Goal: Task Accomplishment & Management: Manage account settings

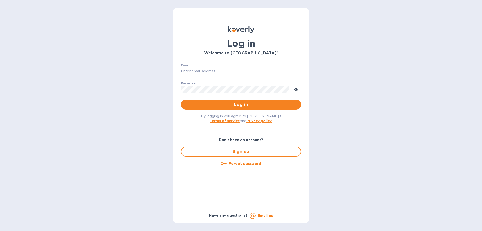
click at [203, 71] on input "Email" at bounding box center [241, 72] width 121 height 8
type input "[EMAIL_ADDRESS][DOMAIN_NAME]"
click at [181, 99] on button "Log in" at bounding box center [241, 104] width 121 height 10
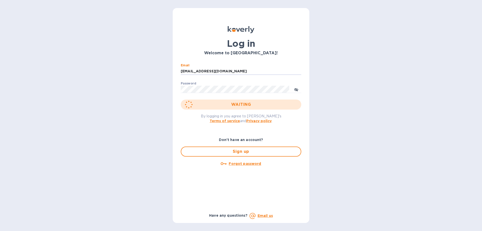
click at [181, 99] on button "WAITING" at bounding box center [241, 104] width 121 height 10
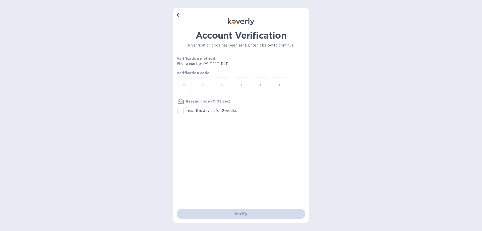
click at [179, 113] on input "Trust this device for 2 weeks" at bounding box center [180, 111] width 11 height 11
checkbox input "true"
click at [180, 93] on div at bounding box center [184, 86] width 15 height 18
drag, startPoint x: 291, startPoint y: 140, endPoint x: 271, endPoint y: 110, distance: 36.7
click at [291, 140] on div "Account Verification A verification code has been sent. Enter it below to conti…" at bounding box center [241, 119] width 129 height 179
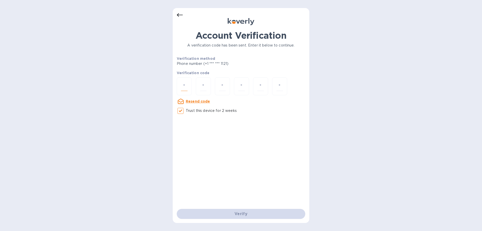
click at [187, 83] on input "number" at bounding box center [184, 86] width 7 height 9
paste input "5"
type input "5"
type input "3"
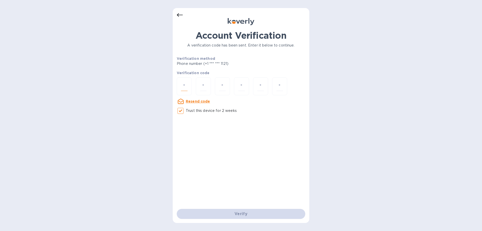
type input "6"
type input "9"
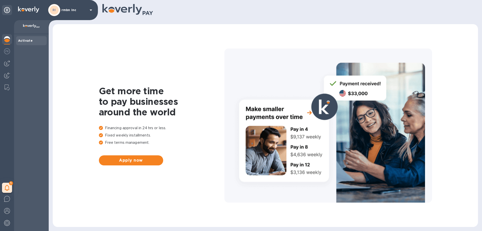
click at [6, 58] on div "1 My tasks" at bounding box center [7, 125] width 14 height 211
click at [7, 63] on img at bounding box center [7, 63] width 6 height 6
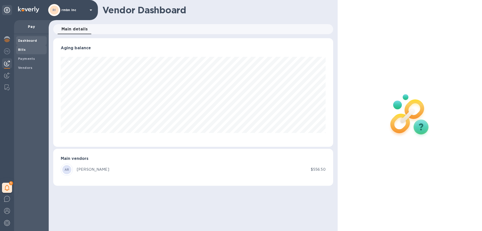
click at [18, 49] on b "Bills" at bounding box center [22, 50] width 8 height 4
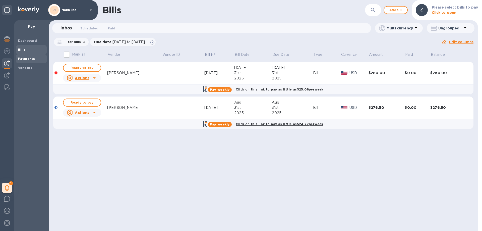
click at [19, 60] on b "Payments" at bounding box center [26, 59] width 17 height 4
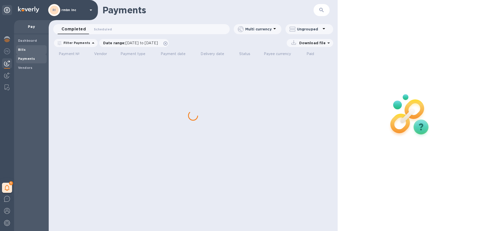
click at [26, 52] on span "Bills" at bounding box center [31, 49] width 27 height 5
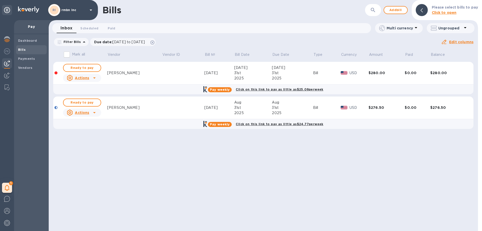
drag, startPoint x: 203, startPoint y: 101, endPoint x: 174, endPoint y: 101, distance: 29.4
drag, startPoint x: 174, startPoint y: 101, endPoint x: 94, endPoint y: 112, distance: 80.0
click at [94, 112] on icon at bounding box center [94, 113] width 6 height 6
click at [92, 134] on b "Mark as paid" at bounding box center [88, 133] width 22 height 4
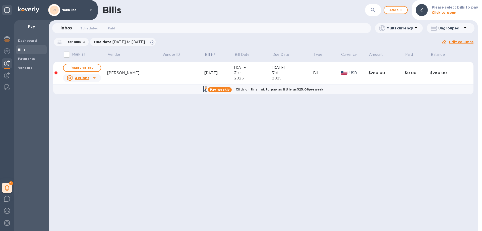
click at [86, 77] on u "Actions" at bounding box center [82, 78] width 14 height 4
click at [88, 78] on u "Actions" at bounding box center [82, 78] width 14 height 4
click at [90, 99] on b "Mark as paid" at bounding box center [89, 98] width 22 height 4
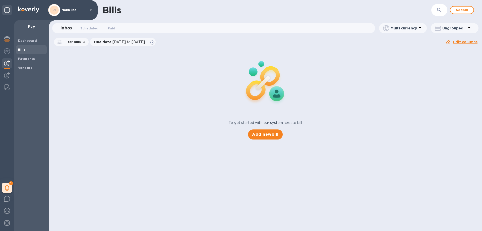
drag, startPoint x: 89, startPoint y: 98, endPoint x: 75, endPoint y: 80, distance: 23.0
click at [74, 82] on div "To get started with our system, create bill Add new bill" at bounding box center [266, 94] width 438 height 95
click at [93, 24] on button "Scheduled 0" at bounding box center [89, 28] width 26 height 10
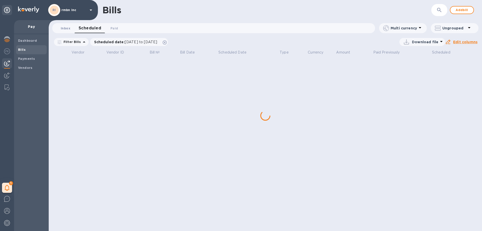
click at [70, 28] on span "Inbox 0" at bounding box center [66, 28] width 10 height 5
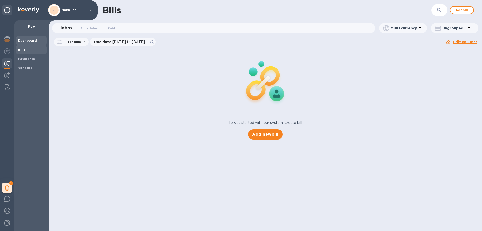
click at [30, 41] on b "Dashboard" at bounding box center [27, 41] width 19 height 4
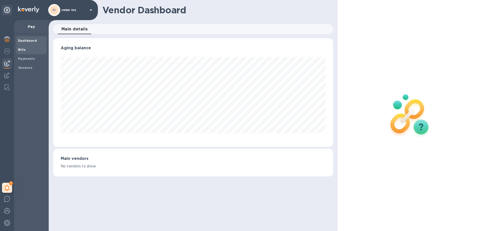
scroll to position [109, 280]
drag, startPoint x: 30, startPoint y: 50, endPoint x: 79, endPoint y: 34, distance: 51.7
click at [30, 51] on span "Bills" at bounding box center [31, 49] width 27 height 5
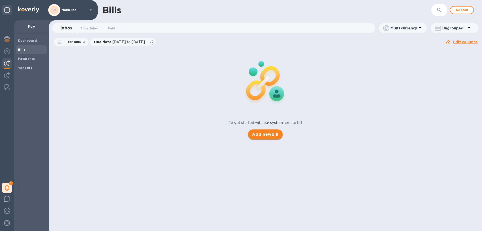
click at [273, 135] on span "Add new bill" at bounding box center [265, 134] width 26 height 6
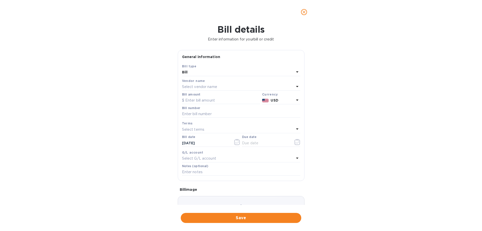
click at [199, 87] on p "Select vendor name" at bounding box center [199, 86] width 35 height 5
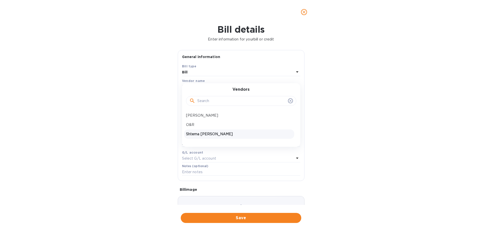
click at [204, 136] on p "Shterna [PERSON_NAME]" at bounding box center [239, 133] width 106 height 5
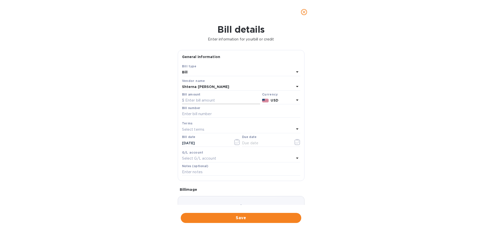
click at [199, 97] on input "text" at bounding box center [221, 101] width 78 height 8
type input "5,850"
click at [185, 110] on input "text" at bounding box center [241, 114] width 118 height 8
type input "0"
click at [198, 115] on input "text" at bounding box center [241, 114] width 118 height 8
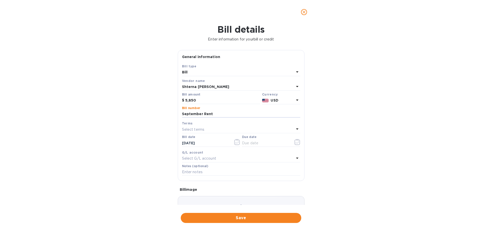
type input "September Rent"
click at [197, 132] on p "Select terms" at bounding box center [193, 129] width 23 height 5
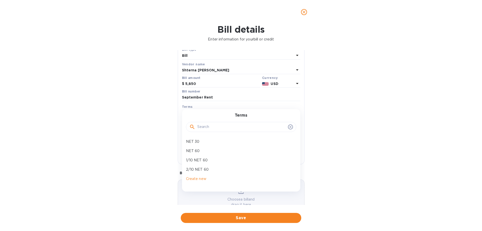
scroll to position [33, 0]
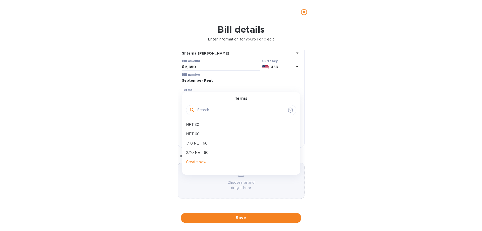
click at [175, 102] on div "General information Save Bill type Bill Vendor name Shterna [PERSON_NAME] Bill …" at bounding box center [241, 127] width 132 height 155
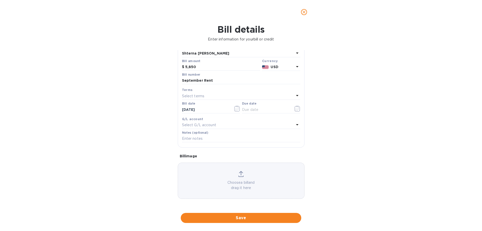
click at [212, 121] on div "G/L account" at bounding box center [241, 118] width 118 height 5
click at [212, 125] on p "Select G/L account" at bounding box center [199, 124] width 34 height 5
click at [207, 114] on div "Bill date [DATE]" at bounding box center [211, 108] width 60 height 15
click at [250, 219] on span "Save" at bounding box center [241, 218] width 113 height 6
click at [295, 108] on icon "button" at bounding box center [298, 109] width 6 height 6
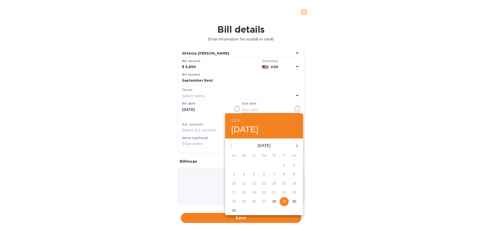
click at [299, 145] on icon "button" at bounding box center [297, 146] width 6 height 6
click at [243, 165] on p "1" at bounding box center [244, 165] width 2 height 5
type input "[DATE]"
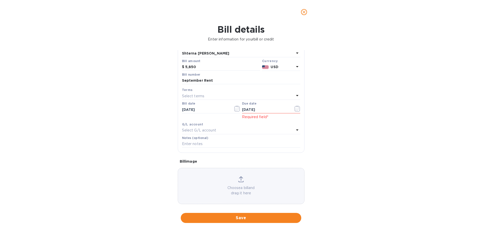
click at [111, 109] on div "Bill details Enter information for your bill or credit General information Save…" at bounding box center [241, 127] width 482 height 207
click at [213, 107] on input "[DATE]" at bounding box center [205, 110] width 47 height 8
click at [242, 92] on div "Terms" at bounding box center [241, 89] width 118 height 5
click at [237, 218] on span "Save" at bounding box center [241, 218] width 113 height 6
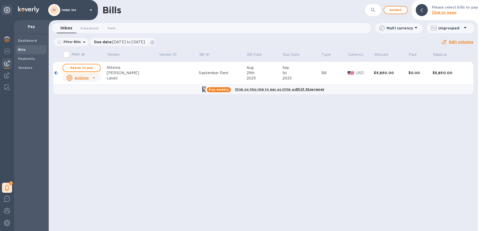
click at [90, 70] on span "Ready to pay" at bounding box center [81, 68] width 29 height 6
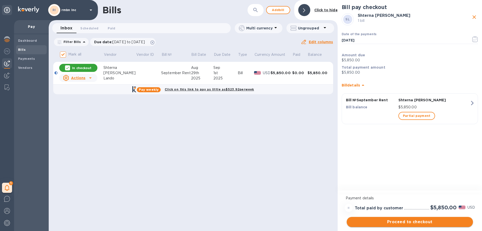
click at [397, 223] on span "Proceed to checkout" at bounding box center [410, 222] width 118 height 6
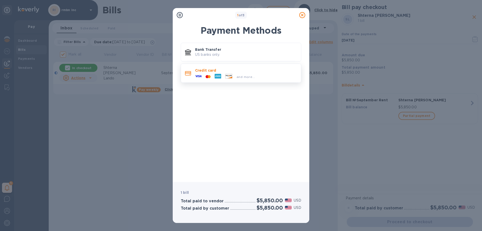
click at [223, 78] on div at bounding box center [218, 77] width 11 height 8
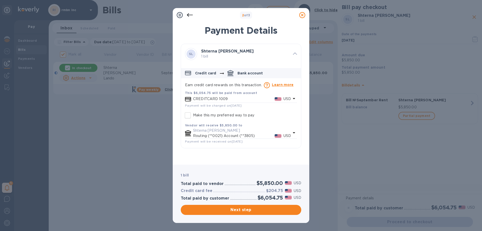
click at [296, 131] on icon "default-method" at bounding box center [294, 133] width 6 height 6
click at [279, 124] on div "Vendor will receive $5,850.00 to" at bounding box center [241, 125] width 112 height 5
click at [303, 14] on icon at bounding box center [302, 15] width 6 height 6
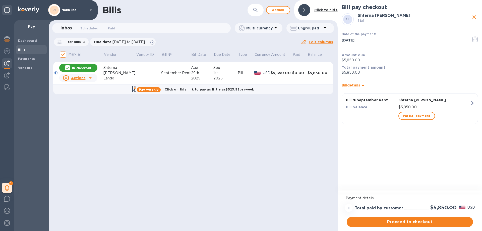
click at [85, 80] on u "Actions" at bounding box center [78, 78] width 14 height 4
click at [273, 68] on div at bounding box center [241, 115] width 482 height 231
click at [63, 54] on input "Mark all" at bounding box center [63, 54] width 11 height 11
checkbox input "false"
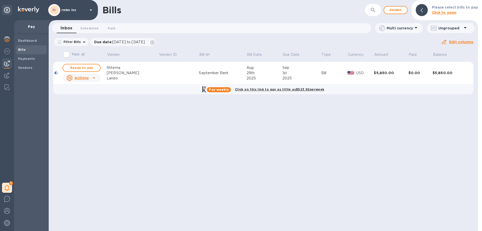
click at [82, 77] on u "Actions" at bounding box center [82, 78] width 14 height 4
click at [397, 75] on div at bounding box center [241, 115] width 482 height 231
click at [382, 74] on div "$5,850.00" at bounding box center [391, 72] width 34 height 5
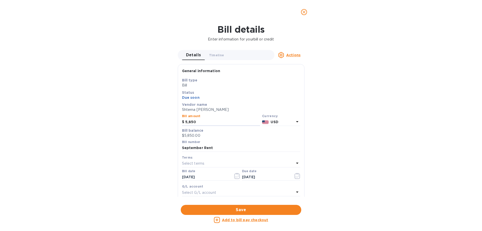
drag, startPoint x: 204, startPoint y: 121, endPoint x: 169, endPoint y: 120, distance: 35.2
click at [169, 120] on div "Bill details Enter information for your bill or credit Details 0 Timeline 0 Act…" at bounding box center [241, 127] width 482 height 207
type input "3,000"
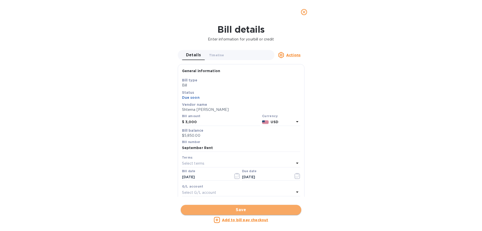
click at [217, 209] on span "Save" at bounding box center [241, 210] width 113 height 6
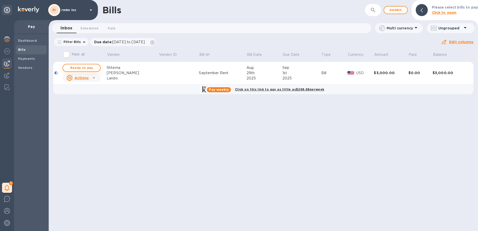
click at [86, 65] on button "Ready to pay" at bounding box center [82, 68] width 38 height 8
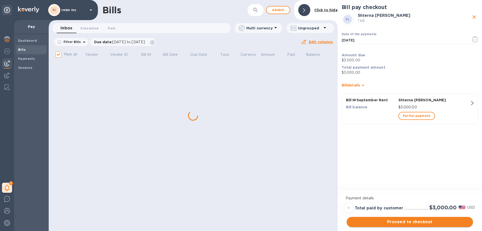
click at [406, 223] on span "Proceed to checkout" at bounding box center [410, 222] width 118 height 6
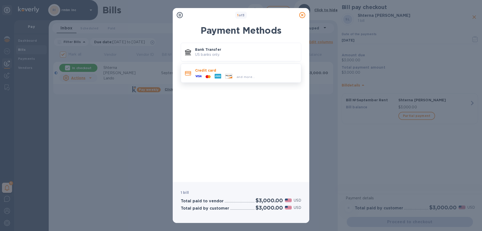
click at [231, 73] on p "Credit card" at bounding box center [246, 70] width 102 height 5
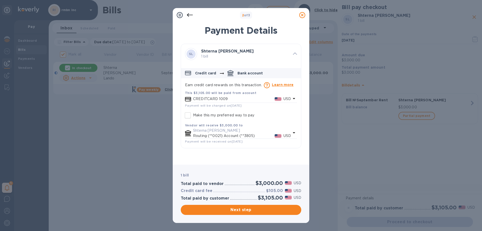
click at [189, 15] on icon at bounding box center [190, 15] width 6 height 6
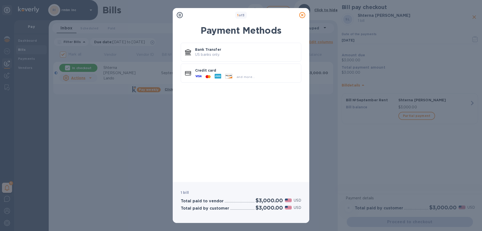
click at [115, 124] on div "1 of 3 Payment Methods Bank Transfer US banks only. Credit card and more... 1 b…" at bounding box center [241, 115] width 482 height 231
click at [301, 14] on icon at bounding box center [302, 15] width 6 height 6
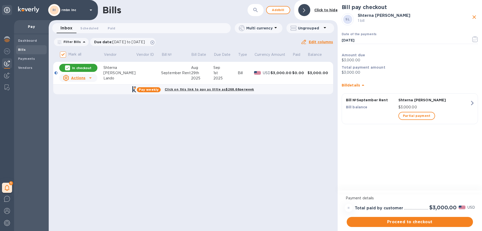
click at [63, 55] on input "Mark all" at bounding box center [63, 54] width 11 height 11
checkbox input "false"
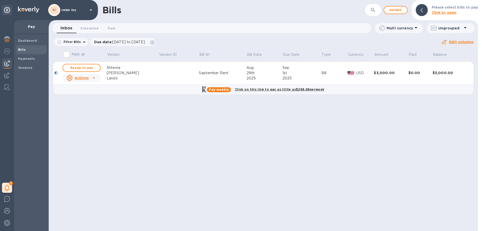
click at [312, 82] on td "[DATE]" at bounding box center [302, 73] width 39 height 23
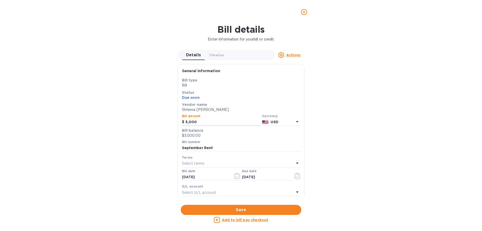
drag, startPoint x: 204, startPoint y: 121, endPoint x: 129, endPoint y: 122, distance: 74.6
click at [128, 122] on div "Bill details Enter information for your bill or credit Details 0 Timeline 0 Act…" at bounding box center [241, 127] width 482 height 207
type input "3,500"
click at [232, 213] on button "Save" at bounding box center [241, 210] width 121 height 10
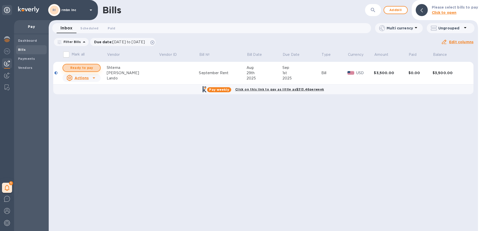
click at [86, 70] on span "Ready to pay" at bounding box center [81, 68] width 29 height 6
checkbox input "true"
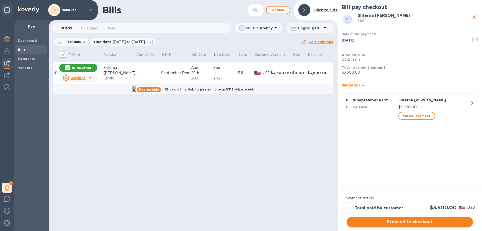
click at [424, 222] on span "Proceed to checkout" at bounding box center [410, 222] width 118 height 6
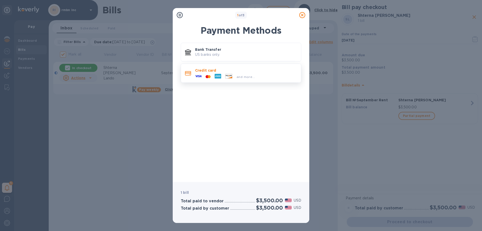
click at [269, 75] on div "and more..." at bounding box center [246, 76] width 102 height 6
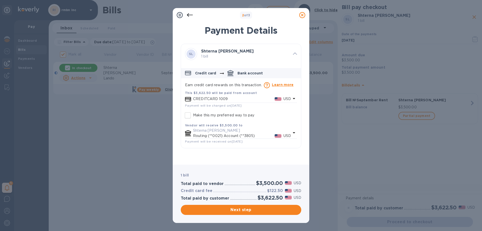
click at [241, 94] on b "This $3,622.50 will be paid from account" at bounding box center [221, 93] width 72 height 4
click at [275, 96] on div "default-method" at bounding box center [278, 98] width 9 height 7
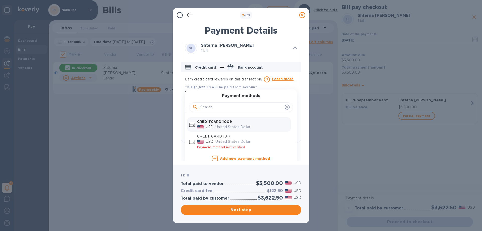
scroll to position [11, 0]
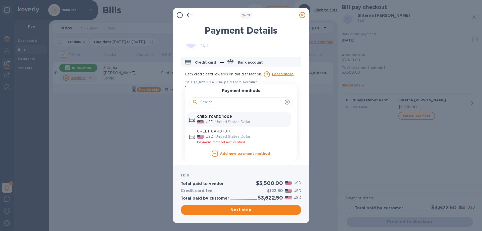
click at [235, 154] on b "Add new payment method" at bounding box center [245, 153] width 50 height 4
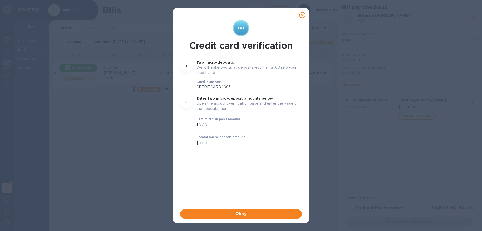
click at [215, 127] on input "text" at bounding box center [250, 125] width 103 height 8
click at [226, 127] on input "text" at bounding box center [250, 125] width 103 height 8
type input "1.86"
click at [215, 145] on input "text" at bounding box center [250, 143] width 103 height 8
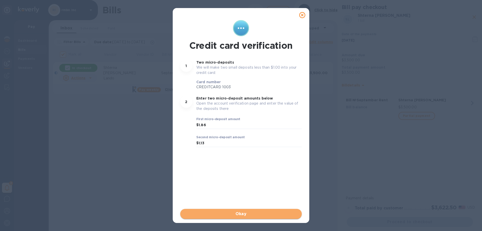
click at [224, 212] on span "Okay" at bounding box center [241, 214] width 114 height 6
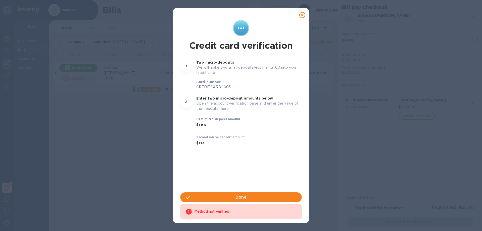
click at [200, 142] on input "1.13" at bounding box center [250, 143] width 103 height 8
drag, startPoint x: 201, startPoint y: 143, endPoint x: 187, endPoint y: 140, distance: 14.8
click at [187, 140] on div "2 Enter two micro-deposit amounts below Open the account verification page and …" at bounding box center [241, 125] width 128 height 64
type input "0.13"
click at [202, 125] on input "1.86" at bounding box center [250, 125] width 103 height 8
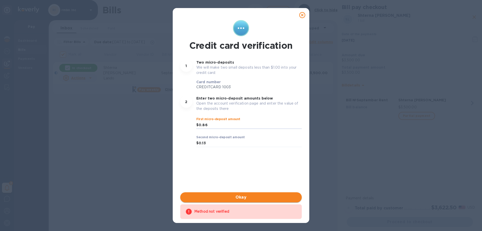
type input "0.86"
click at [236, 199] on span "Okay" at bounding box center [241, 197] width 114 height 6
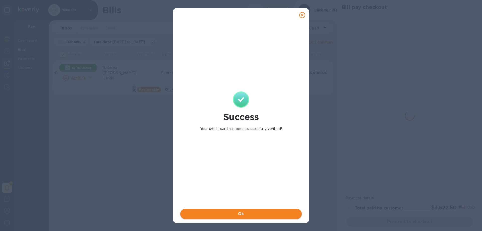
click at [233, 210] on button "Ok" at bounding box center [241, 214] width 122 height 10
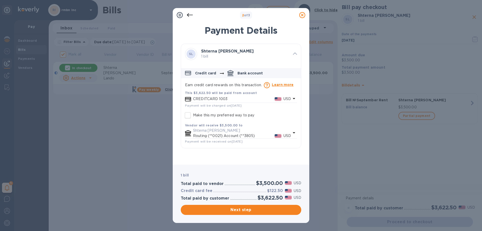
click at [268, 84] on icon "default-method" at bounding box center [267, 84] width 2 height 3
click at [276, 85] on p "Learn more" at bounding box center [283, 84] width 22 height 5
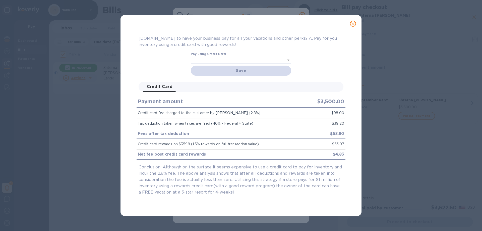
click at [352, 25] on icon "close" at bounding box center [353, 23] width 5 height 5
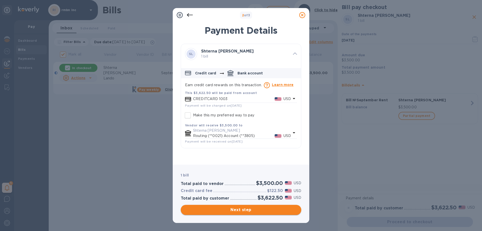
click at [246, 208] on span "Next step" at bounding box center [241, 210] width 113 height 6
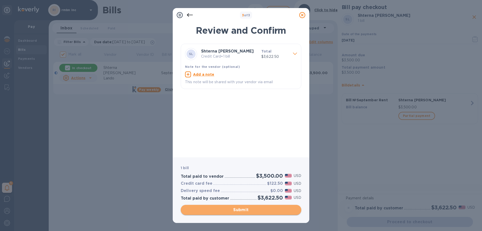
click at [246, 207] on span "Submit" at bounding box center [241, 210] width 113 height 6
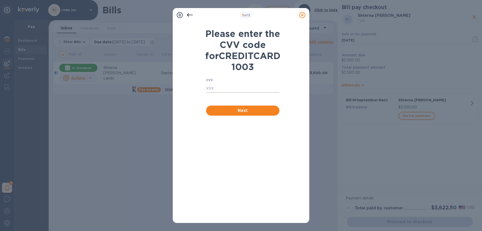
click at [226, 92] on input "text" at bounding box center [242, 89] width 73 height 8
type input "3561"
click at [257, 114] on span "Next" at bounding box center [242, 111] width 65 height 6
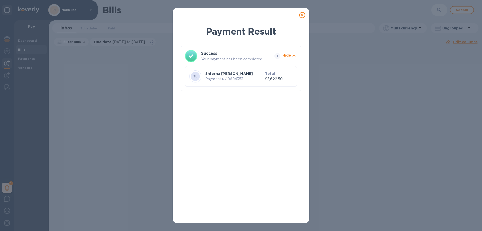
click at [301, 16] on icon at bounding box center [302, 15] width 6 height 6
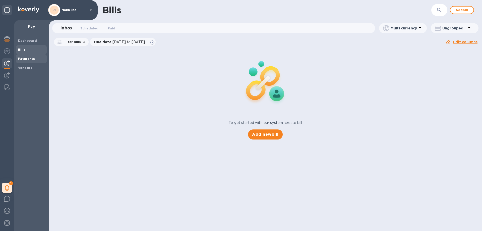
click at [27, 57] on b "Payments" at bounding box center [26, 59] width 17 height 4
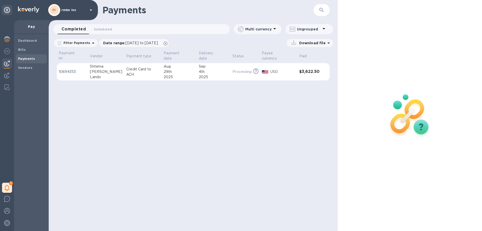
click at [146, 67] on p "Credit Card to ACH" at bounding box center [142, 72] width 33 height 11
